Goal: Transaction & Acquisition: Purchase product/service

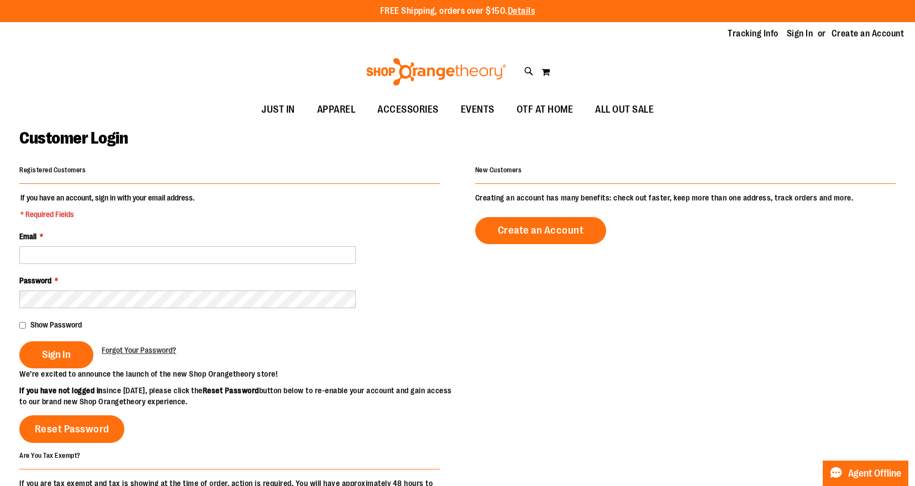
click at [102, 255] on input "Email *" at bounding box center [187, 256] width 337 height 18
type input "**********"
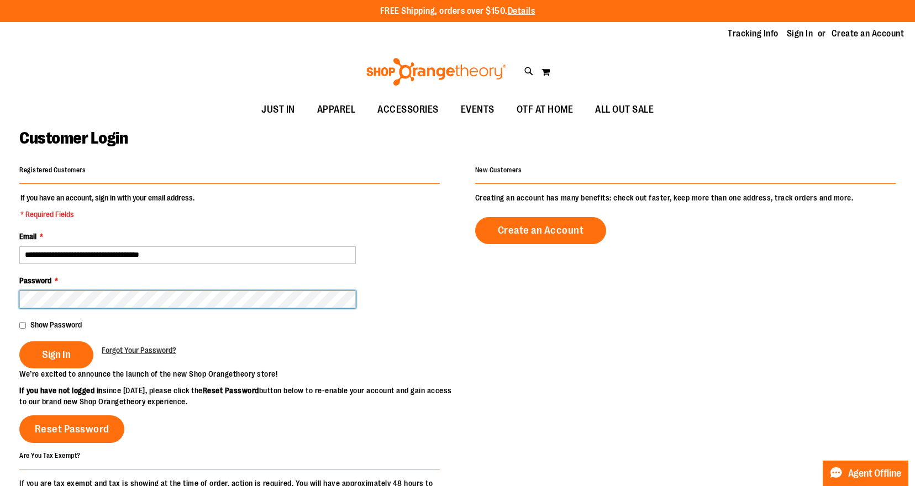
click at [56, 354] on button "Sign In" at bounding box center [56, 355] width 74 height 27
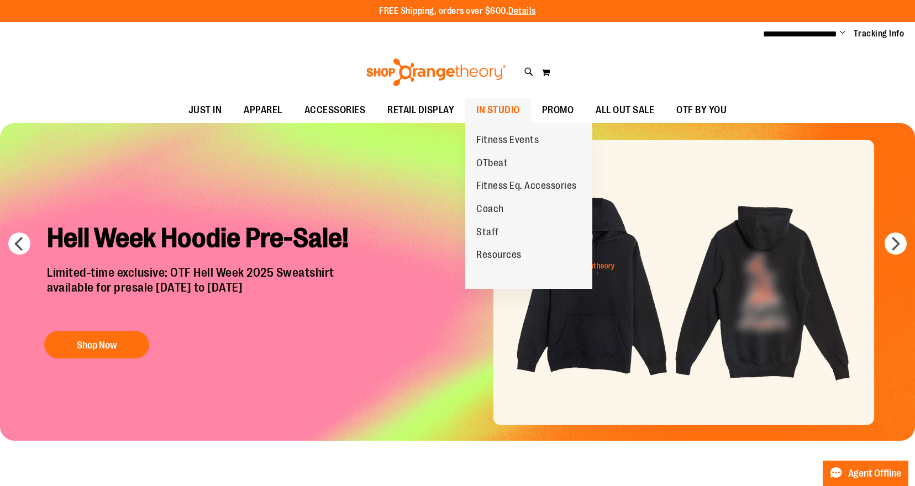
click at [507, 109] on span "IN STUDIO" at bounding box center [499, 110] width 44 height 25
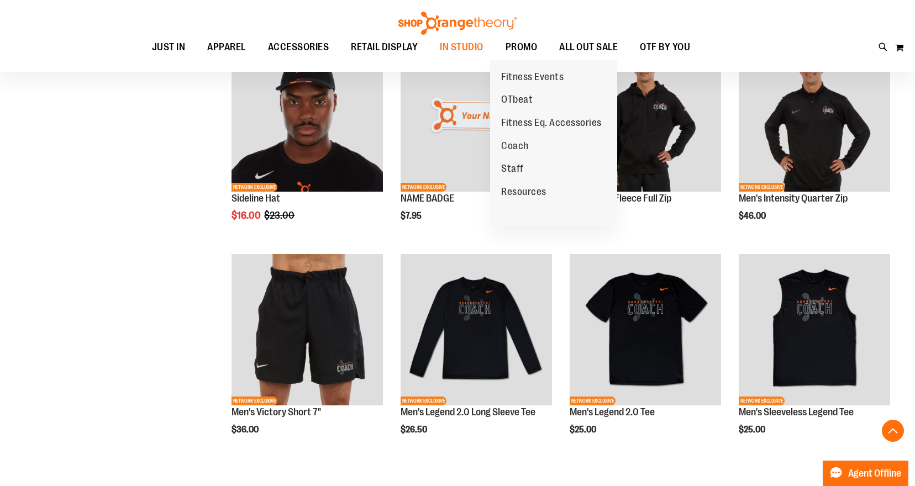
scroll to position [435, 0]
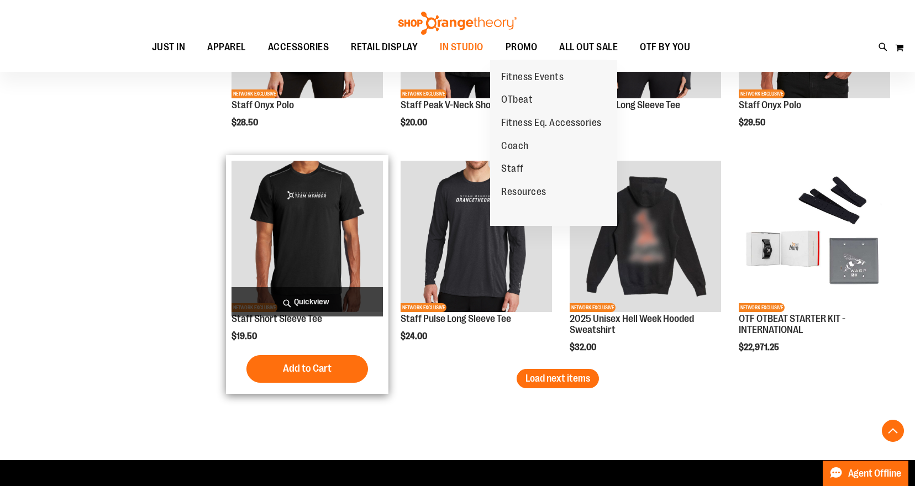
scroll to position [1696, 1]
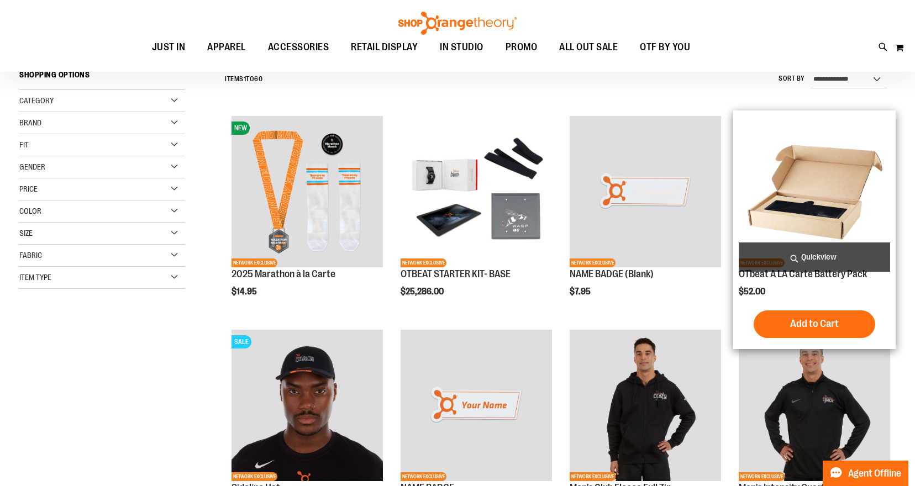
scroll to position [113, 0]
